Goal: Task Accomplishment & Management: Use online tool/utility

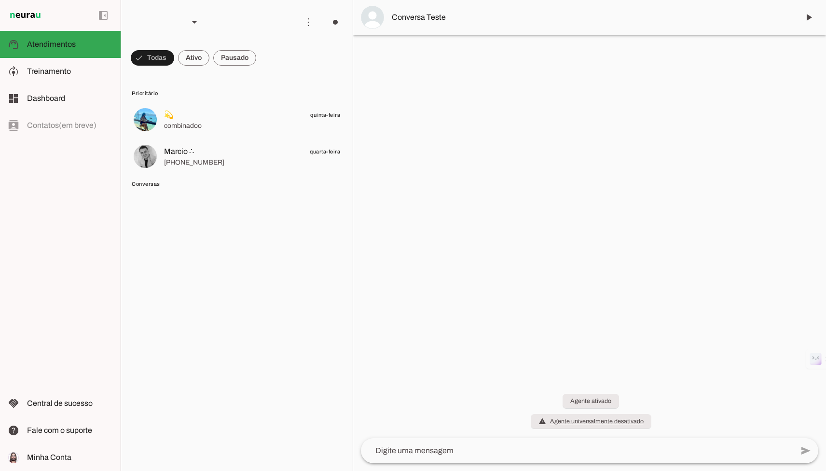
click at [464, 229] on div at bounding box center [589, 235] width 473 height 471
